Goal: Information Seeking & Learning: Learn about a topic

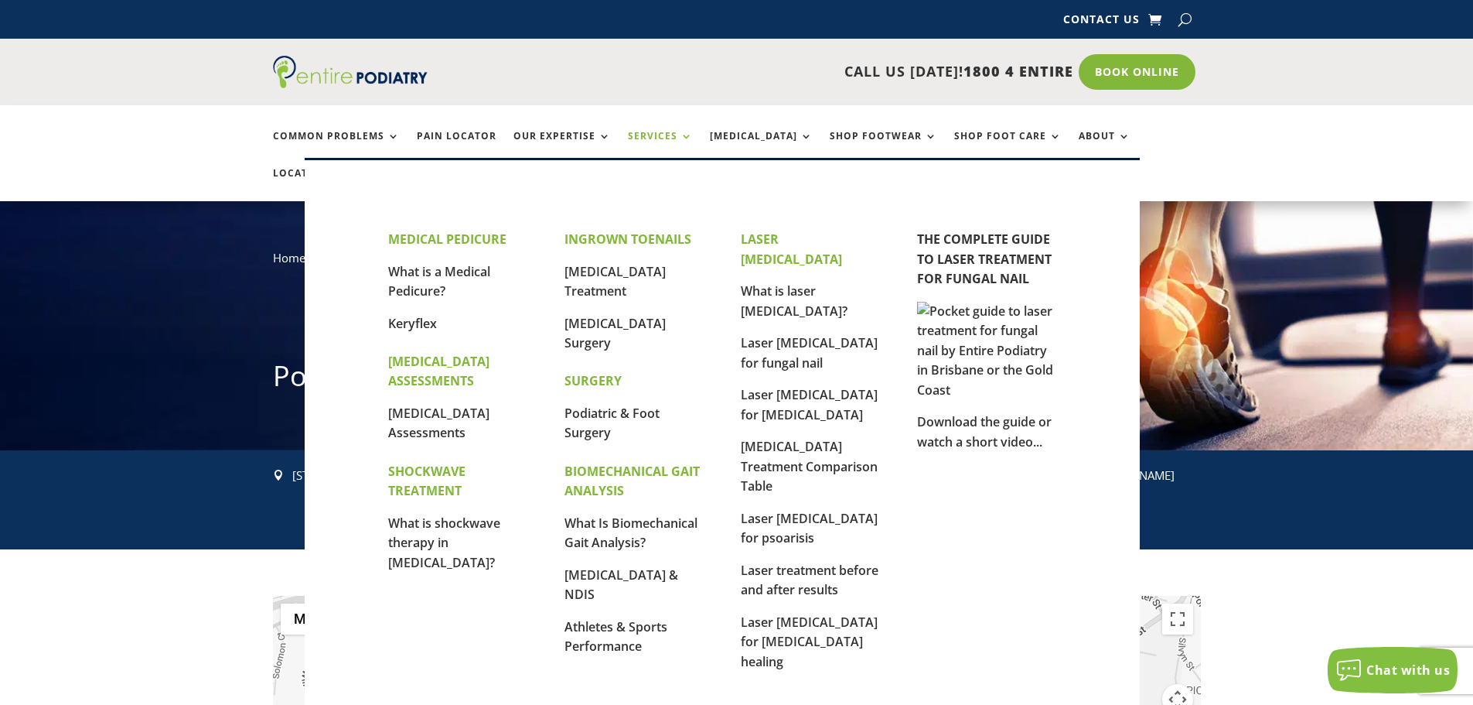
click at [678, 136] on link "Services" at bounding box center [660, 147] width 65 height 33
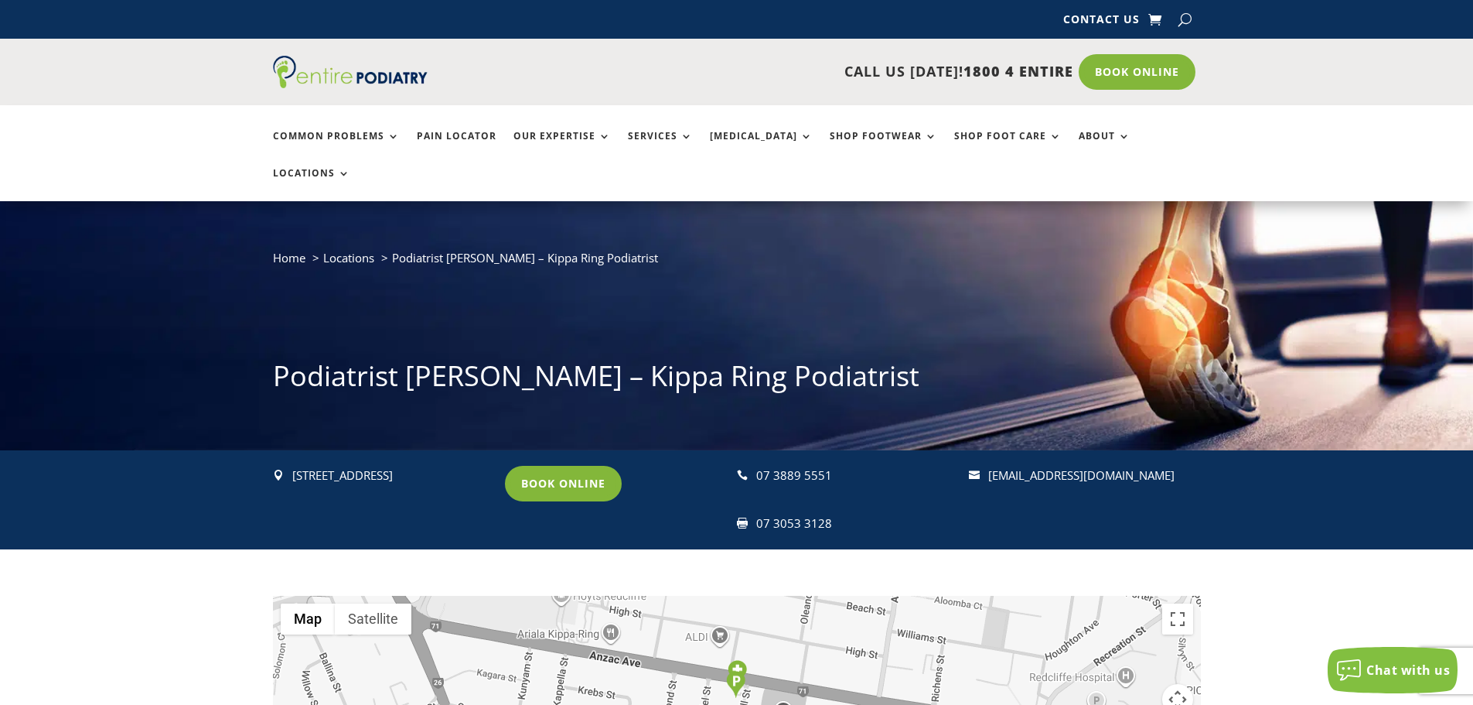
click at [1182, 17] on button "button" at bounding box center [1185, 19] width 13 height 23
type input "*********"
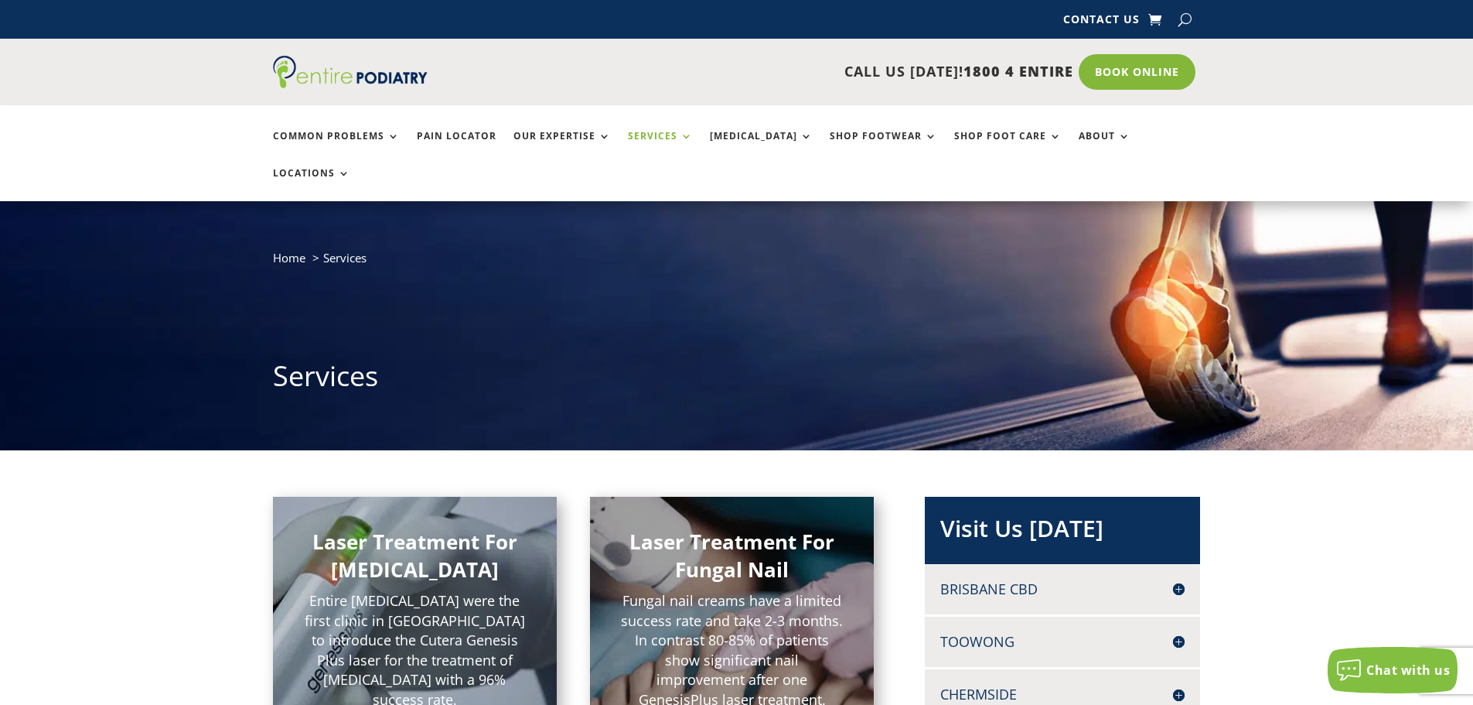
scroll to position [162, 0]
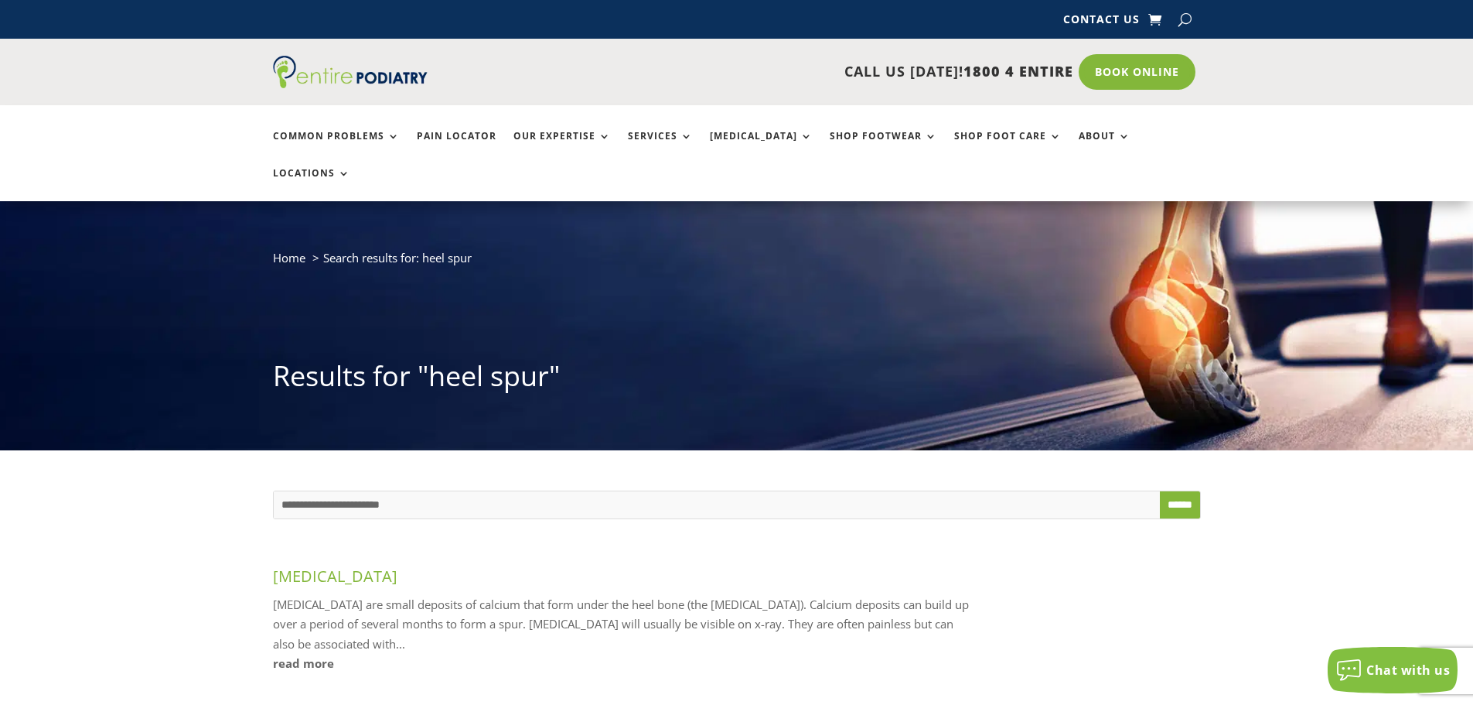
click at [278, 653] on link "read more" at bounding box center [621, 663] width 696 height 20
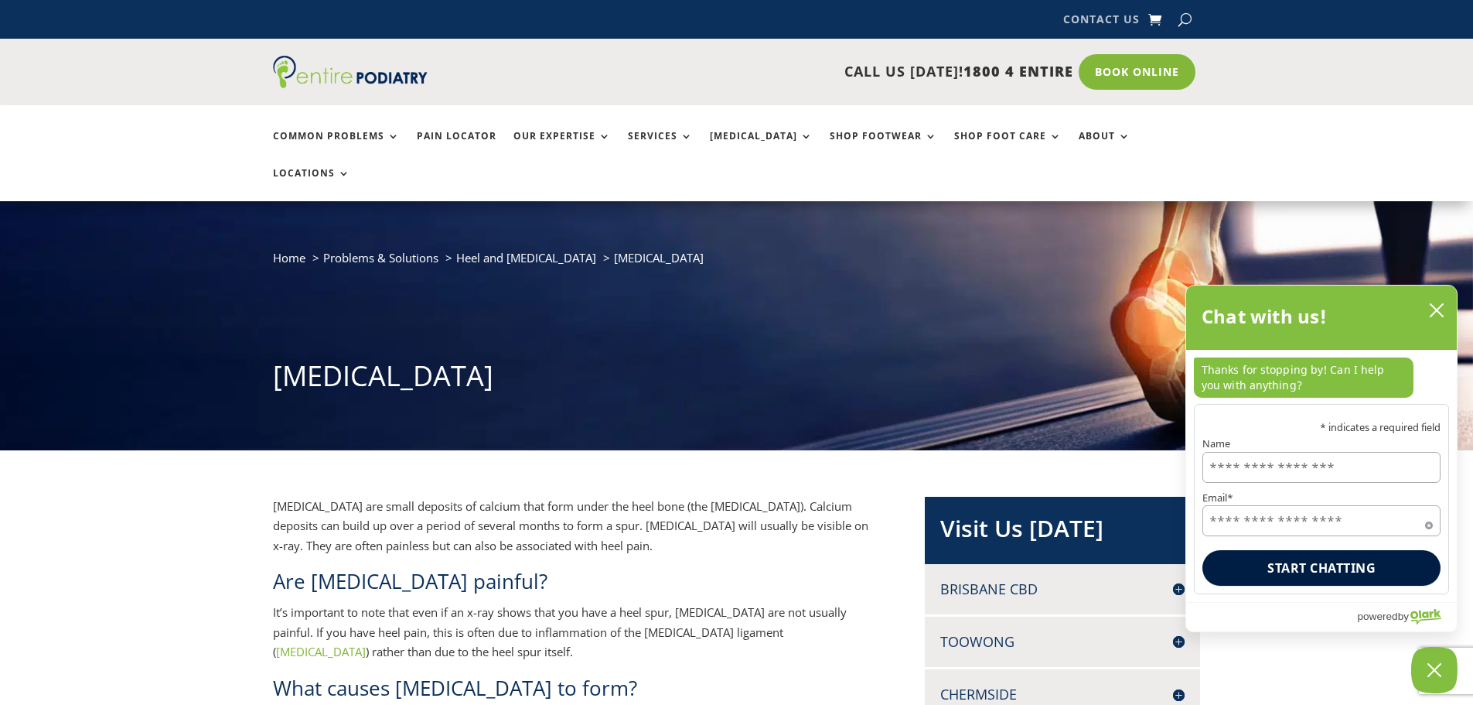
click at [1111, 18] on link "Contact Us" at bounding box center [1101, 22] width 77 height 17
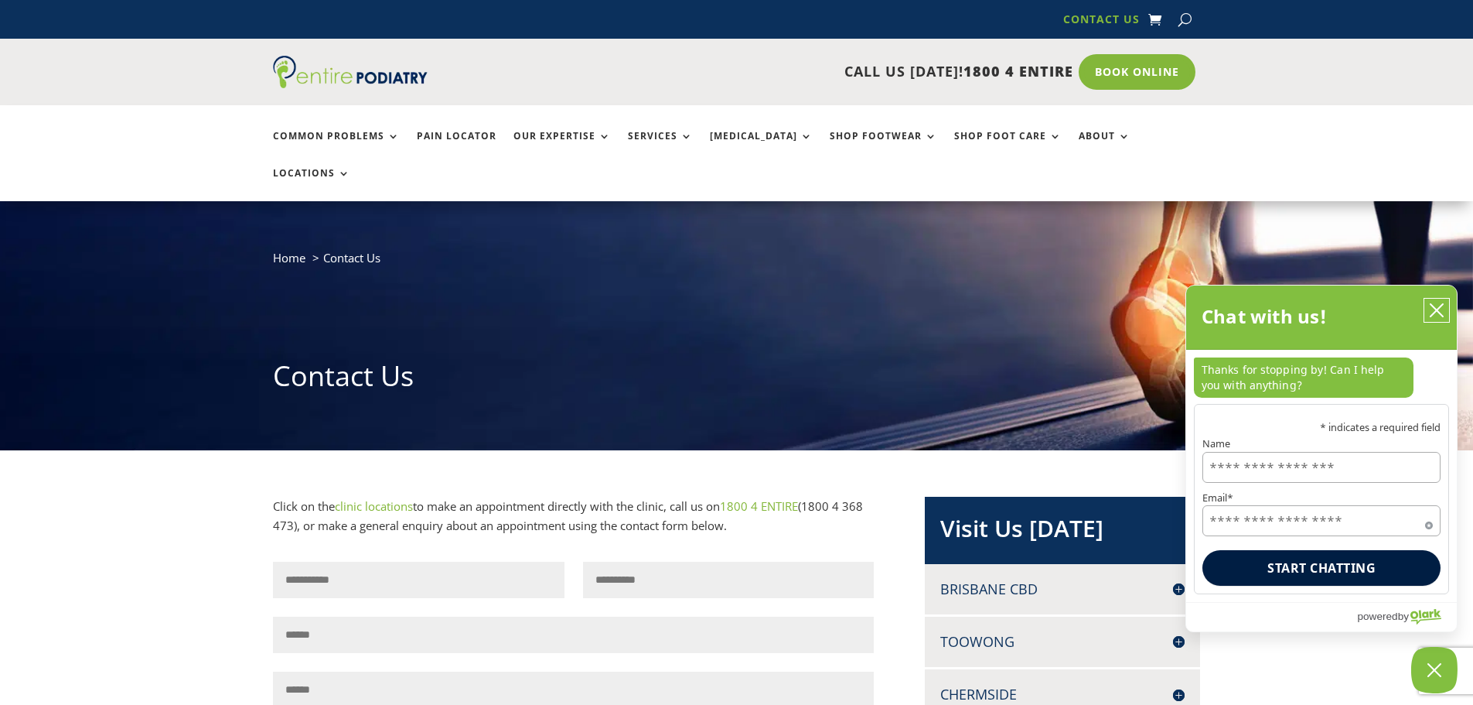
drag, startPoint x: 1436, startPoint y: 306, endPoint x: 1448, endPoint y: 297, distance: 14.9
click at [1439, 305] on icon "close chatbox" at bounding box center [1436, 309] width 15 height 15
